Goal: Obtain resource: Download file/media

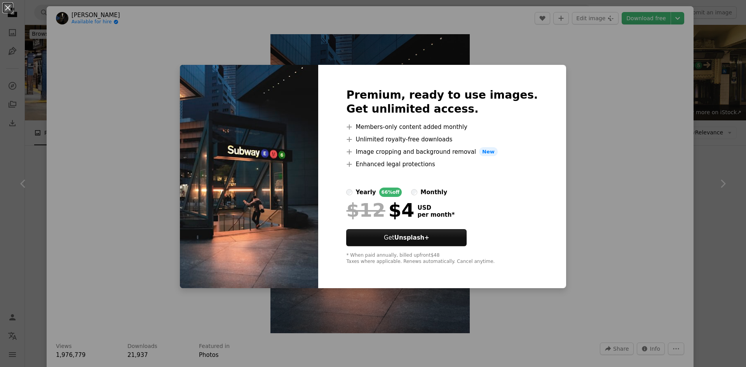
scroll to position [544, 0]
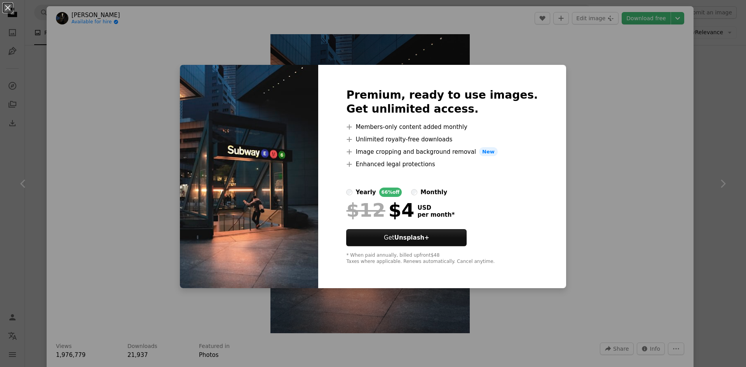
click at [623, 232] on div "An X shape Premium, ready to use images. Get unlimited access. A plus sign Memb…" at bounding box center [373, 183] width 746 height 367
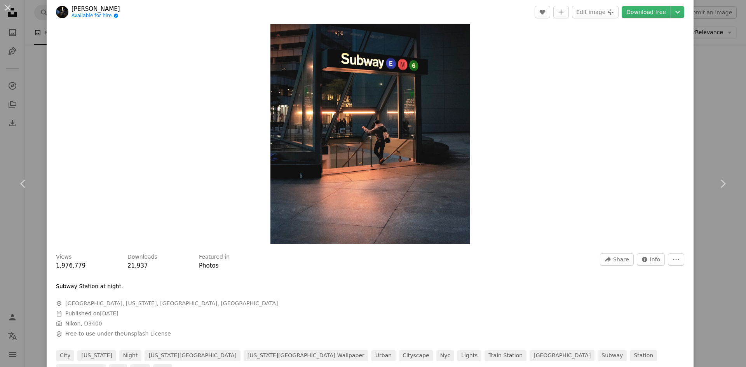
scroll to position [233, 0]
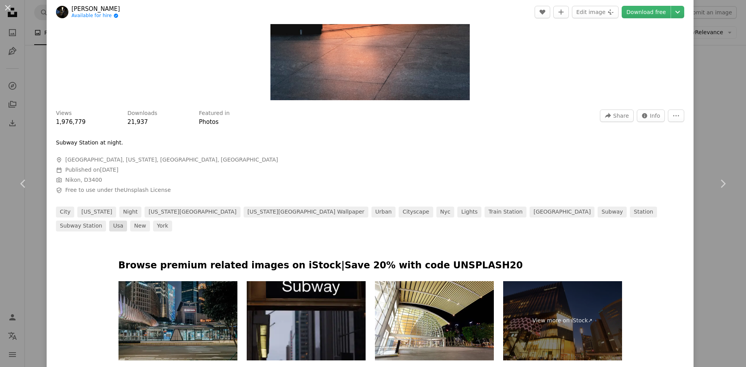
click at [127, 221] on link "usa" at bounding box center [118, 226] width 18 height 11
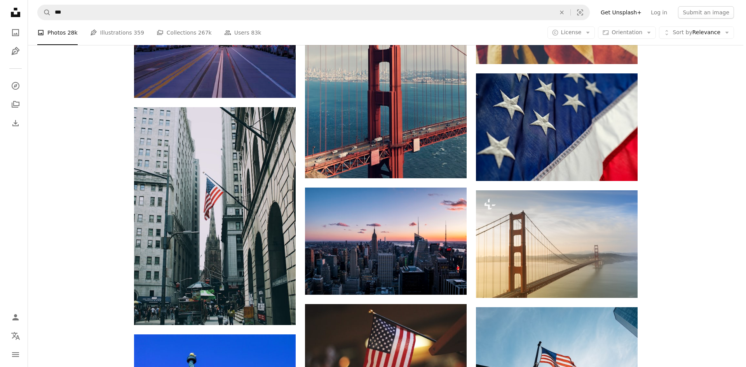
scroll to position [699, 0]
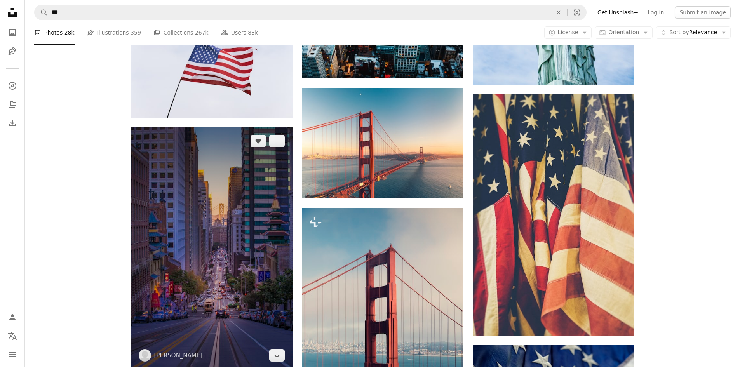
click at [209, 271] on img at bounding box center [212, 248] width 162 height 242
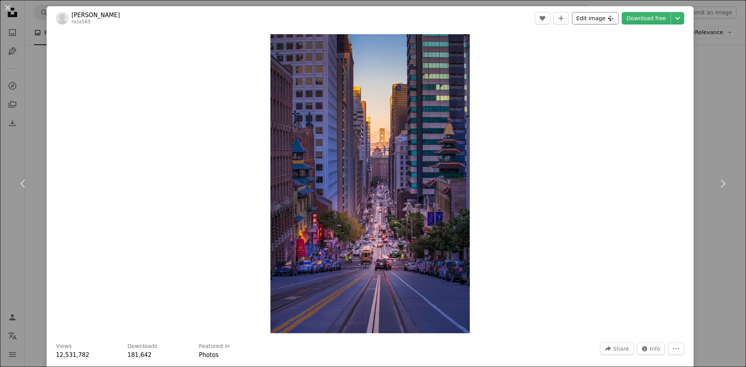
click at [608, 18] on icon "Plus sign for Unsplash+" at bounding box center [610, 18] width 6 height 6
